Goal: Task Accomplishment & Management: Use online tool/utility

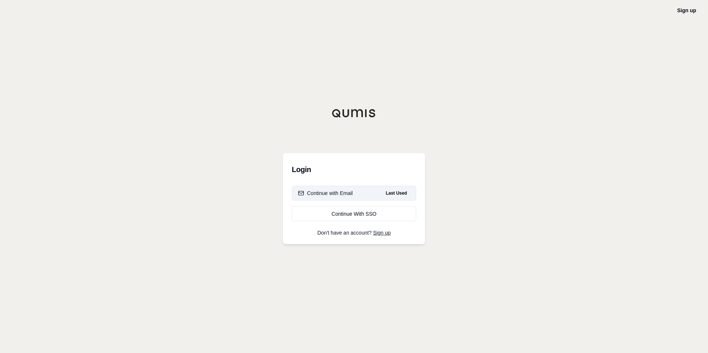
click at [325, 190] on div "Continue with Email" at bounding box center [325, 193] width 55 height 7
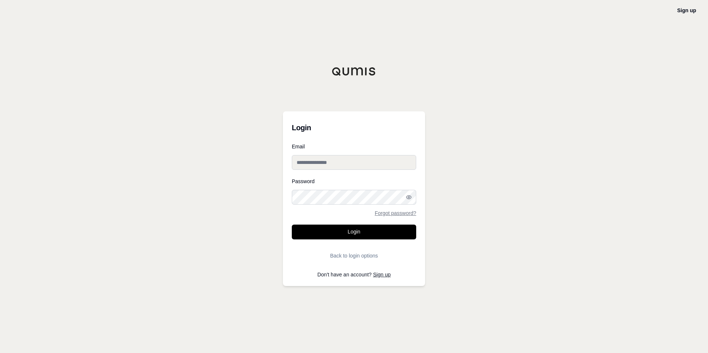
type input "**********"
click at [337, 231] on button "Login" at bounding box center [354, 232] width 124 height 15
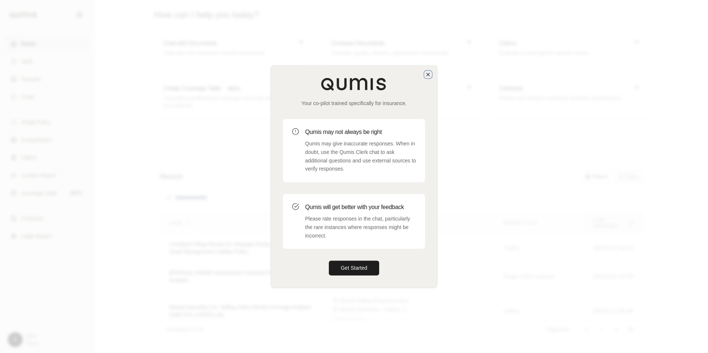
click at [426, 74] on icon "button" at bounding box center [428, 74] width 6 height 6
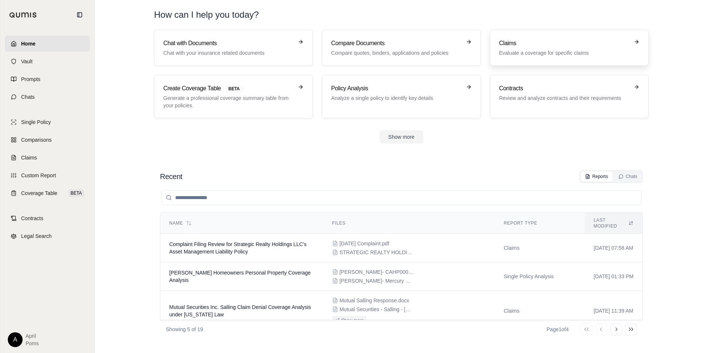
click at [545, 38] on link "Claims Evaluate a coverage for specific claims" at bounding box center [569, 48] width 159 height 36
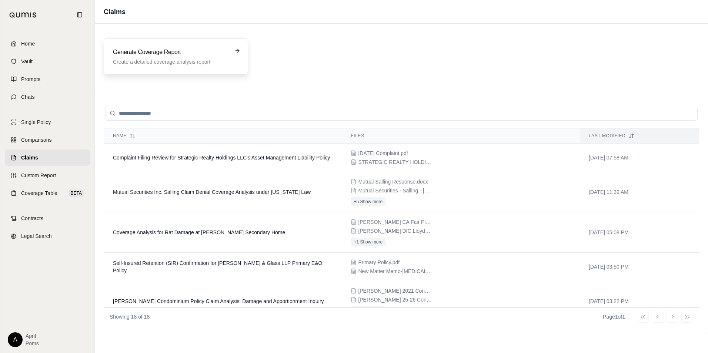
click at [192, 55] on h3 "Generate Coverage Report" at bounding box center [170, 52] width 115 height 9
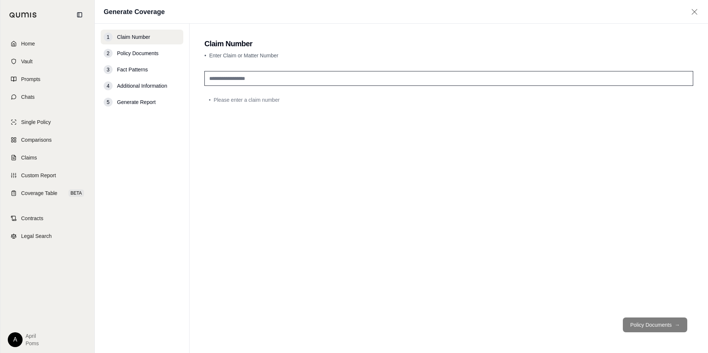
click at [218, 76] on input "text" at bounding box center [448, 78] width 489 height 15
type input "*******"
click at [651, 325] on button "Policy Documents →" at bounding box center [655, 325] width 64 height 15
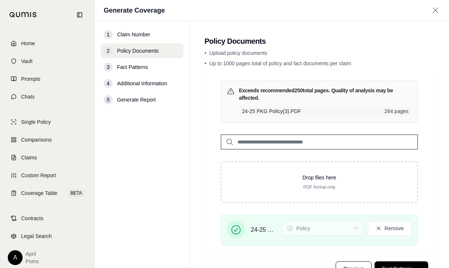
scroll to position [29, 0]
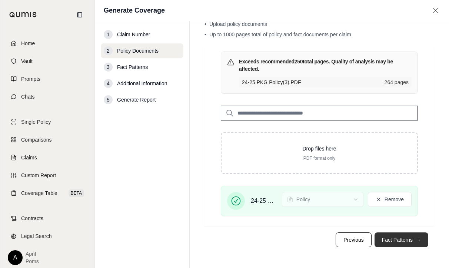
click at [383, 241] on button "Fact Patterns →" at bounding box center [401, 239] width 54 height 15
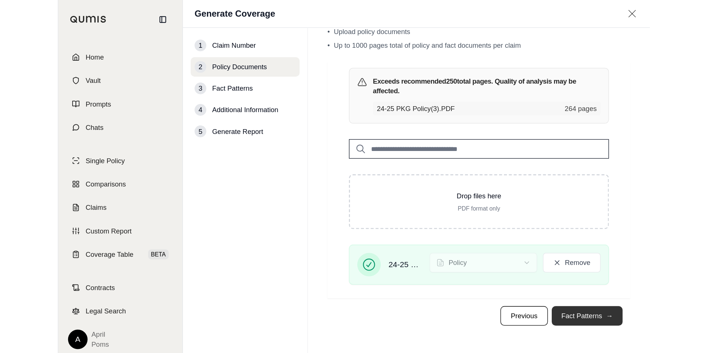
scroll to position [0, 0]
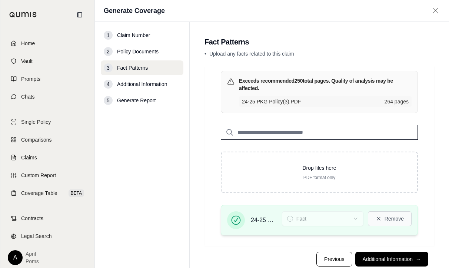
click at [375, 217] on icon at bounding box center [378, 218] width 6 height 6
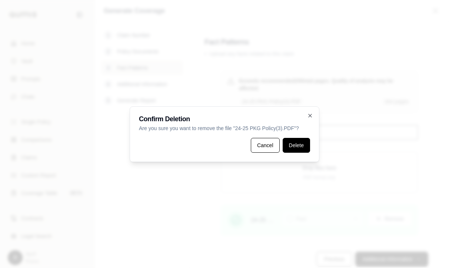
click at [292, 144] on button "Delete" at bounding box center [295, 145] width 27 height 15
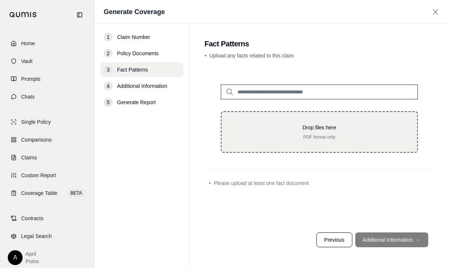
click at [352, 132] on div "Drop files here PDF format only" at bounding box center [319, 132] width 172 height 16
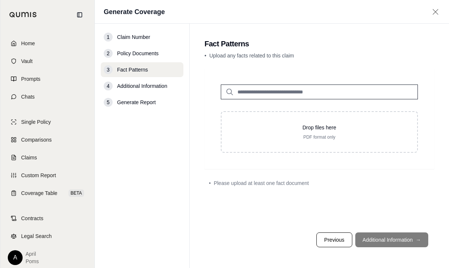
click at [372, 242] on footer "Previous Additional Information →" at bounding box center [319, 239] width 230 height 27
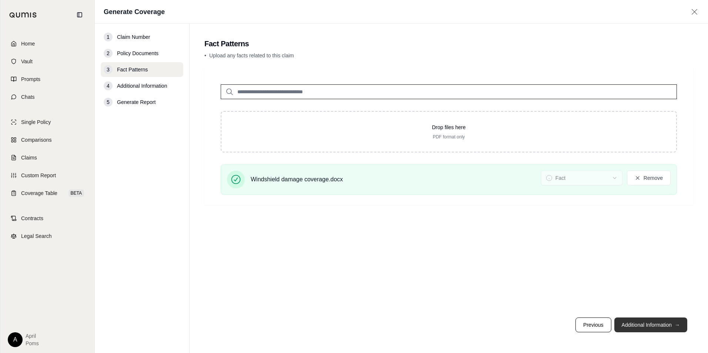
click at [660, 326] on button "Additional Information →" at bounding box center [650, 325] width 73 height 15
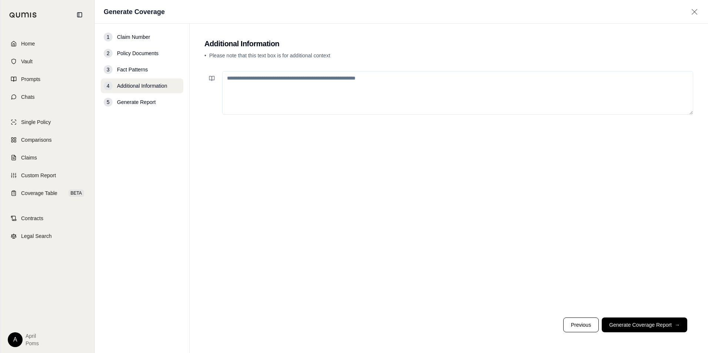
click at [332, 85] on textarea at bounding box center [457, 93] width 471 height 44
type textarea "**********"
click at [623, 326] on button "Generate Coverage Report →" at bounding box center [645, 325] width 86 height 15
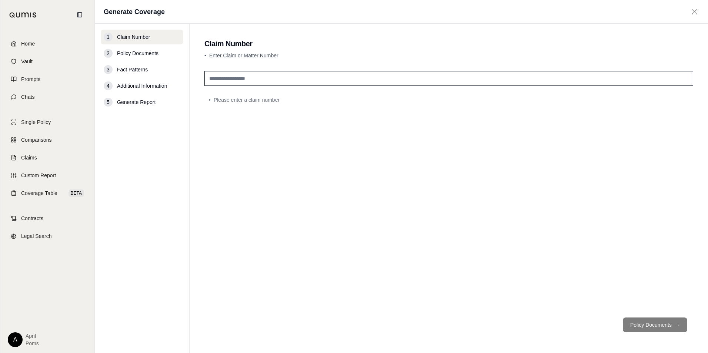
click at [240, 79] on input "text" at bounding box center [448, 78] width 489 height 15
type input "*******"
click at [340, 147] on div "*******" at bounding box center [448, 190] width 489 height 244
click at [120, 53] on span "Policy Documents" at bounding box center [137, 53] width 41 height 7
click at [644, 314] on footer "Policy Documents →" at bounding box center [448, 325] width 489 height 27
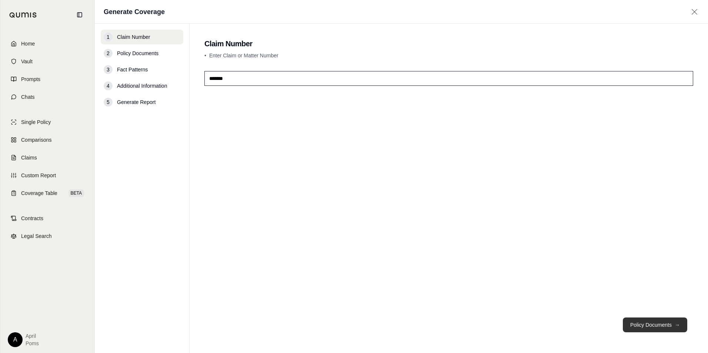
click at [640, 325] on button "Policy Documents →" at bounding box center [655, 325] width 64 height 15
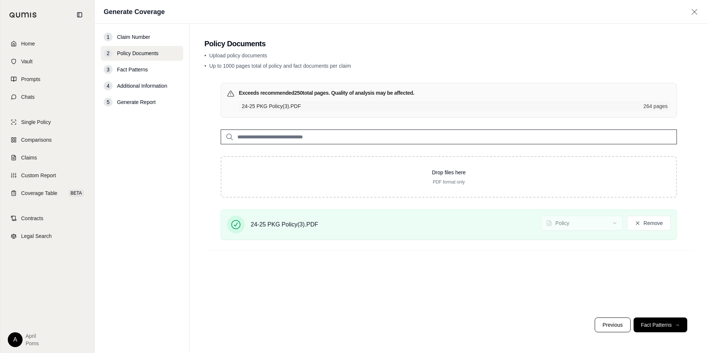
click at [648, 321] on button "Fact Patterns →" at bounding box center [660, 325] width 54 height 15
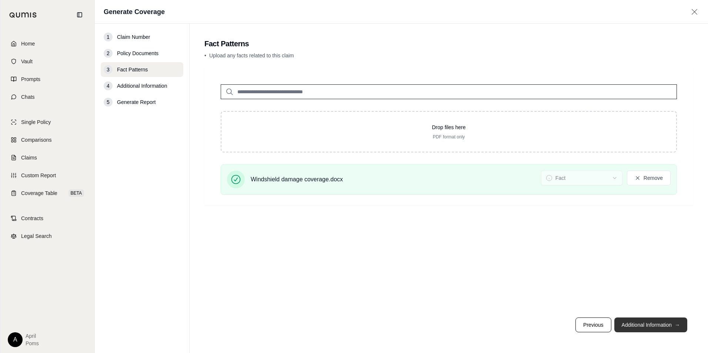
click at [646, 325] on button "Additional Information →" at bounding box center [650, 325] width 73 height 15
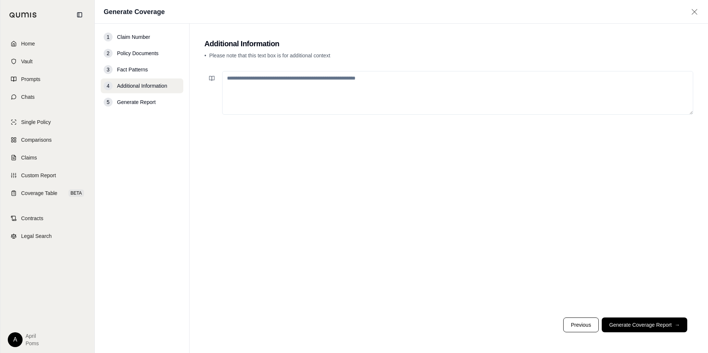
click at [395, 83] on textarea at bounding box center [457, 93] width 471 height 44
type textarea "**********"
click at [617, 327] on button "Generate Coverage Report →" at bounding box center [645, 325] width 86 height 15
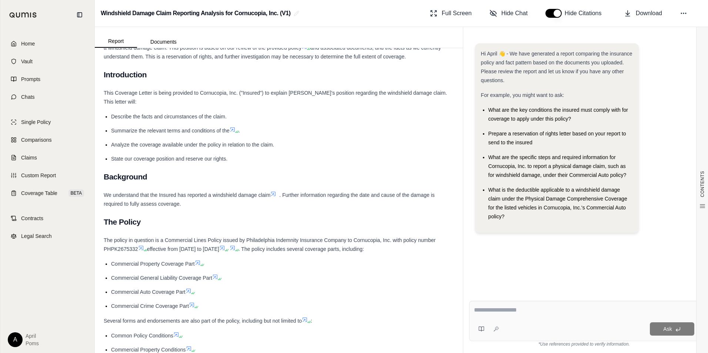
scroll to position [1926, 0]
